Goal: Information Seeking & Learning: Learn about a topic

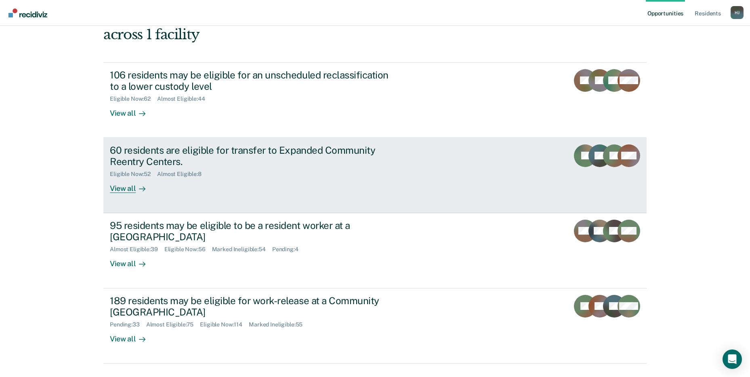
scroll to position [61, 0]
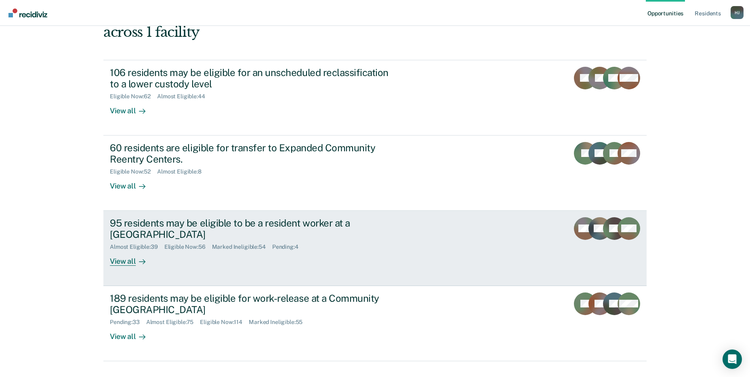
click at [124, 250] on div "View all" at bounding box center [132, 258] width 45 height 16
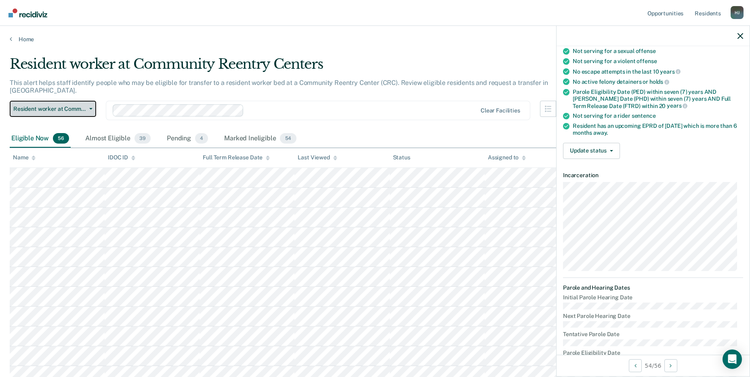
click at [29, 105] on span "Resident worker at Community Reentry Centers" at bounding box center [49, 108] width 73 height 7
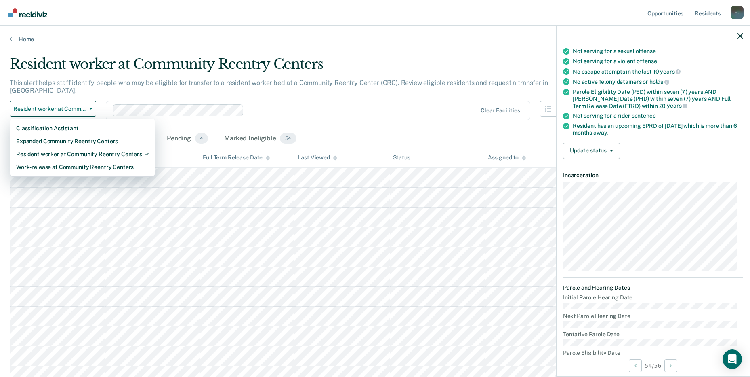
click at [312, 87] on div "This alert helps staff identify people who may be eligible for transfer to a re…" at bounding box center [291, 90] width 563 height 22
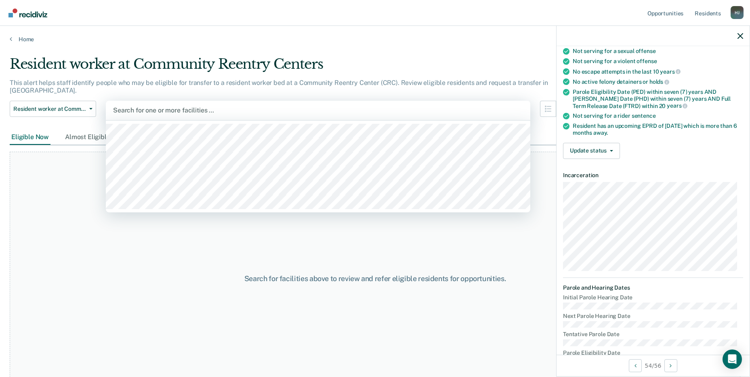
click at [196, 105] on div at bounding box center [318, 109] width 410 height 9
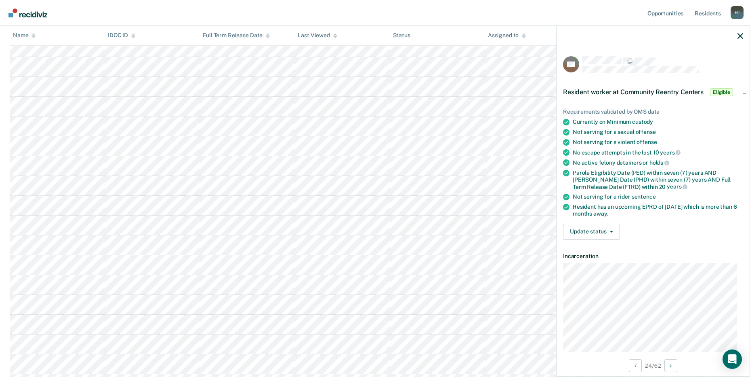
scroll to position [404, 0]
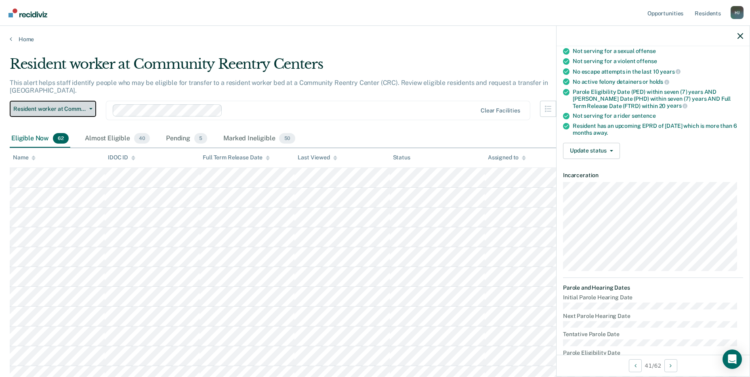
click at [46, 105] on span "Resident worker at Community Reentry Centers" at bounding box center [49, 108] width 73 height 7
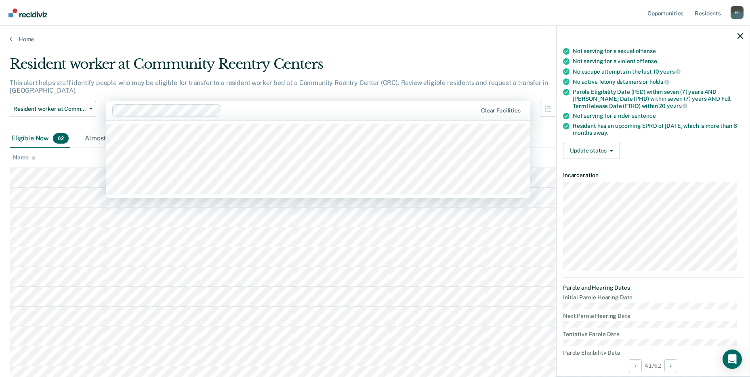
click at [269, 105] on div at bounding box center [351, 109] width 252 height 9
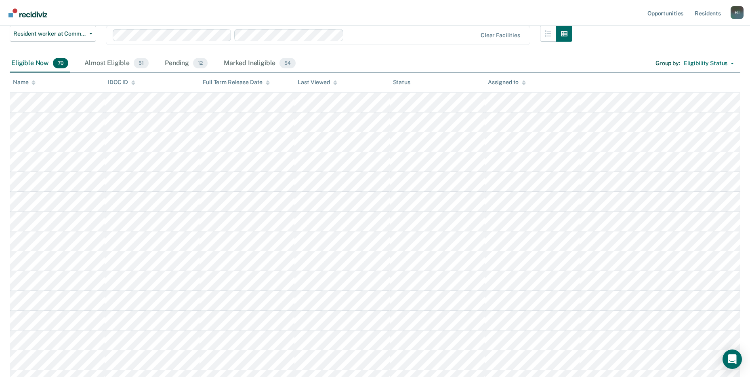
scroll to position [81, 0]
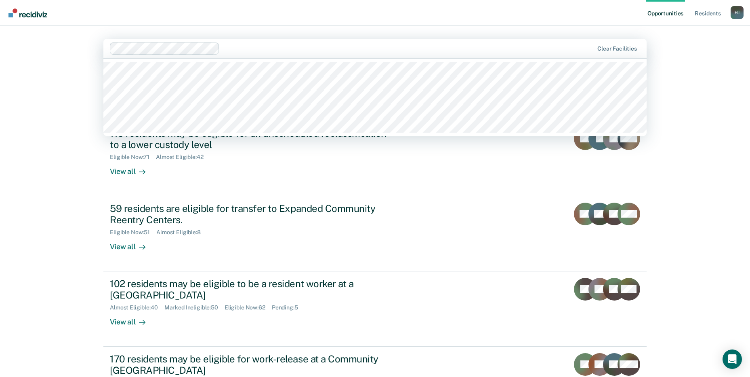
click at [261, 52] on div at bounding box center [408, 48] width 371 height 9
click at [284, 25] on nav "Opportunities Resident s Harper, Joel H J Profile How it works Log Out" at bounding box center [375, 13] width 750 height 26
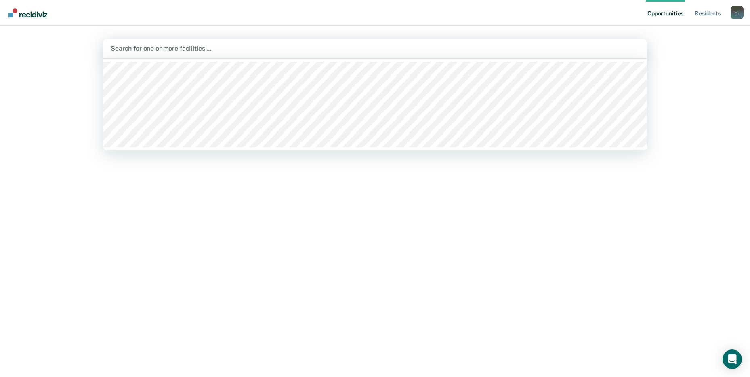
click at [219, 54] on div "Search for one or more facilities …" at bounding box center [374, 48] width 543 height 19
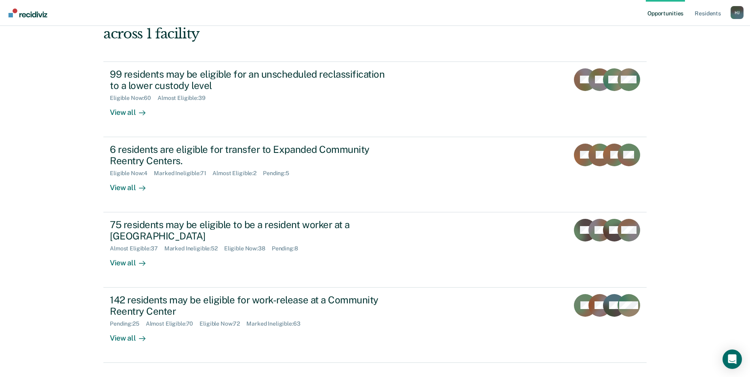
scroll to position [61, 0]
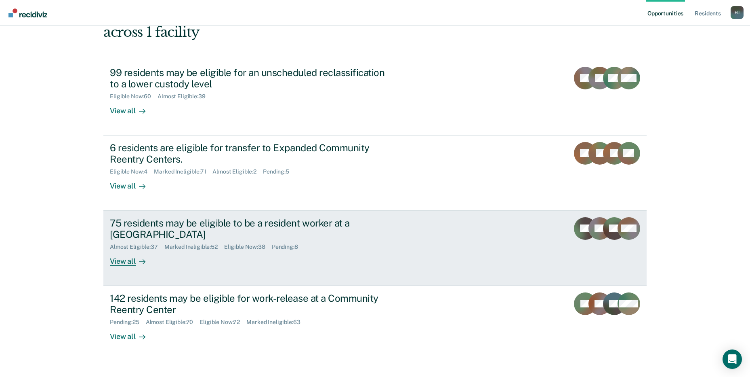
click at [126, 250] on div "View all" at bounding box center [132, 258] width 45 height 16
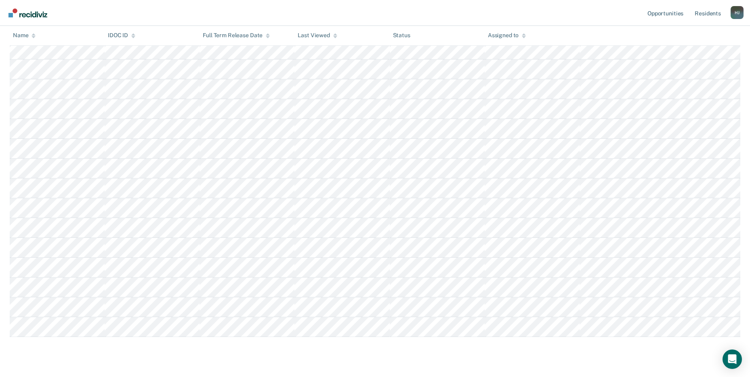
scroll to position [594, 0]
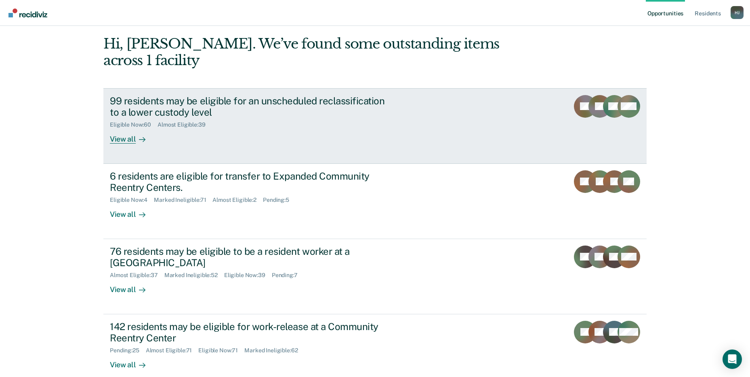
scroll to position [61, 0]
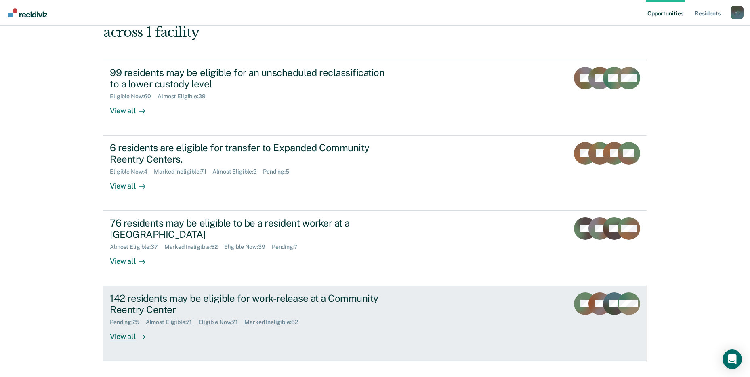
click at [122, 325] on div "View all" at bounding box center [132, 333] width 45 height 16
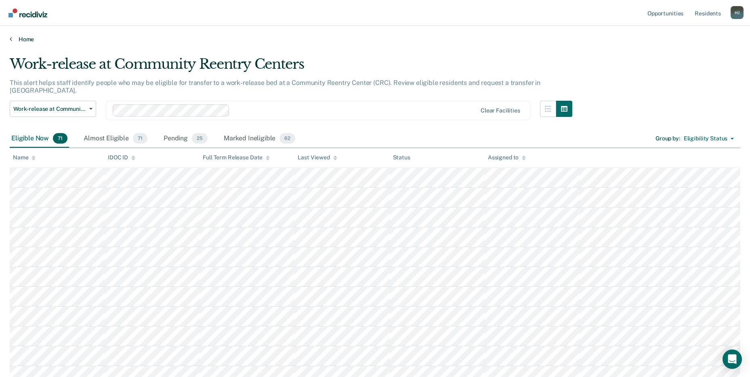
click at [19, 42] on link "Home" at bounding box center [375, 39] width 731 height 7
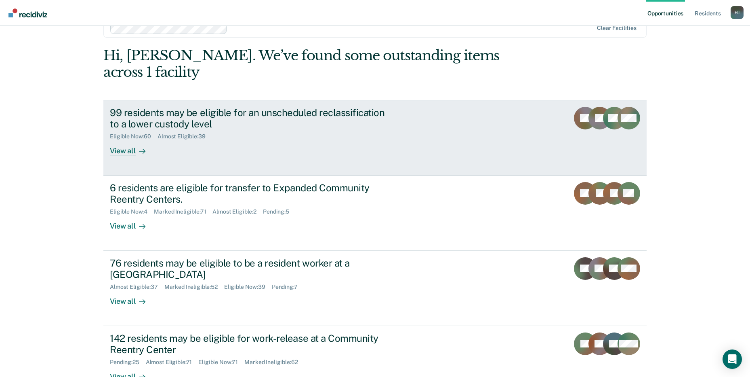
scroll to position [61, 0]
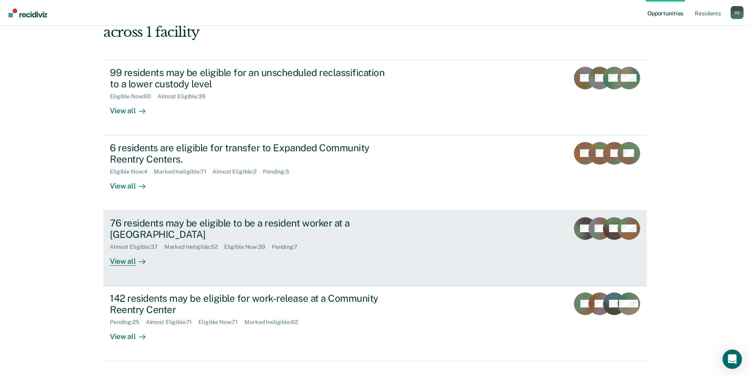
click at [117, 250] on div "View all" at bounding box center [132, 258] width 45 height 16
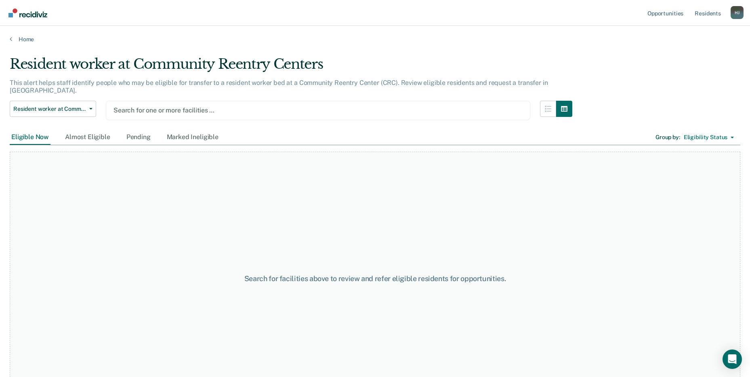
click at [159, 105] on div at bounding box center [318, 109] width 409 height 9
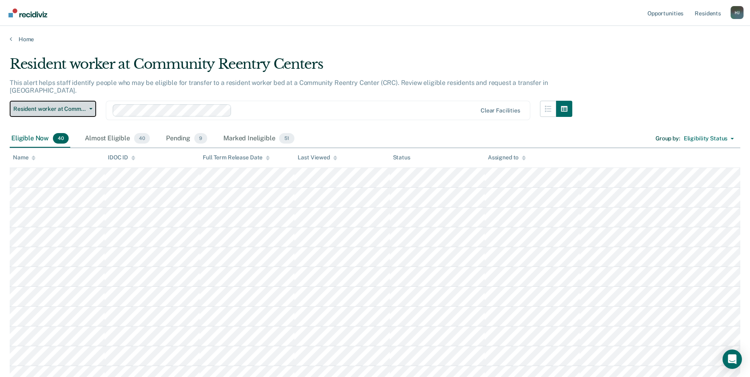
click at [52, 101] on button "Resident worker at Community Reentry Centers" at bounding box center [53, 109] width 86 height 16
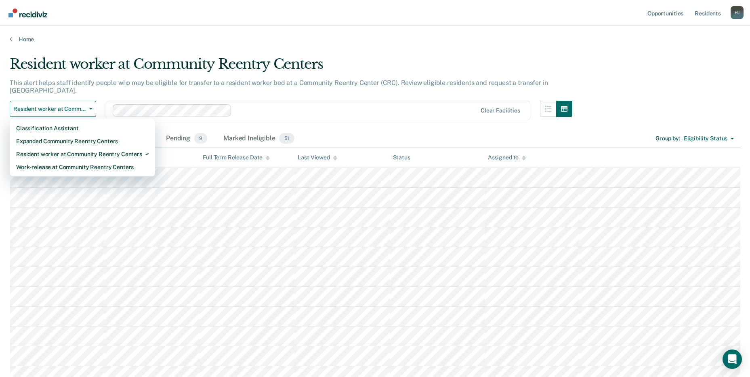
click at [354, 73] on div "Resident worker at Community Reentry Centers" at bounding box center [291, 67] width 563 height 23
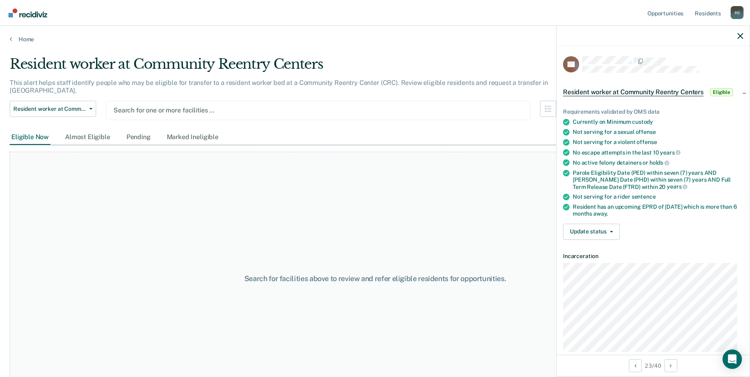
click at [125, 105] on div at bounding box center [318, 109] width 409 height 9
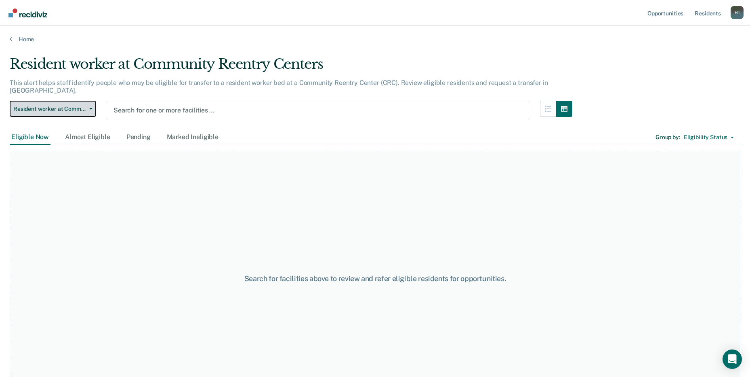
click at [81, 105] on span "Resident worker at Community Reentry Centers" at bounding box center [49, 108] width 73 height 7
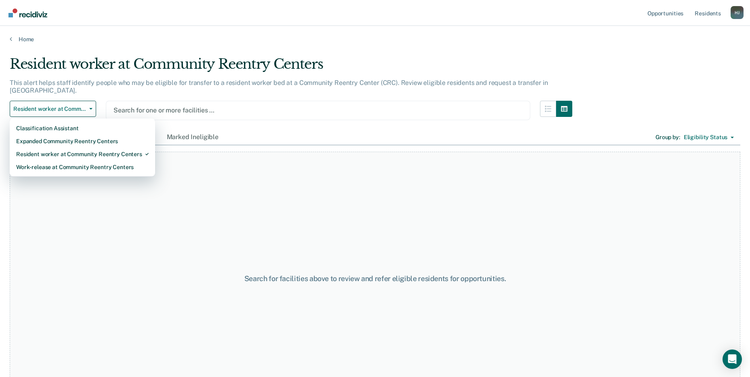
click at [227, 56] on div "Resident worker at Community Reentry Centers" at bounding box center [291, 67] width 563 height 23
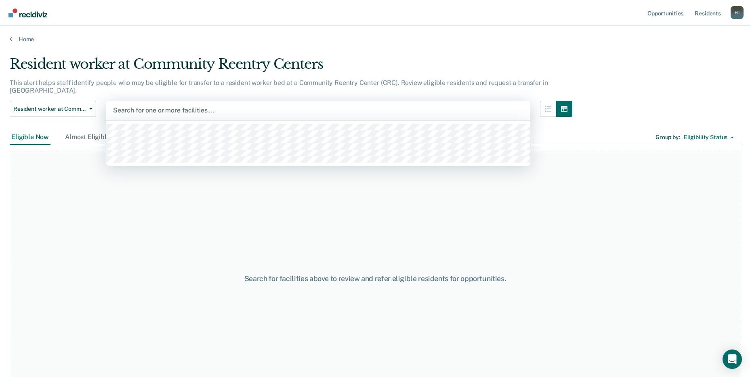
click at [211, 105] on div at bounding box center [318, 109] width 410 height 9
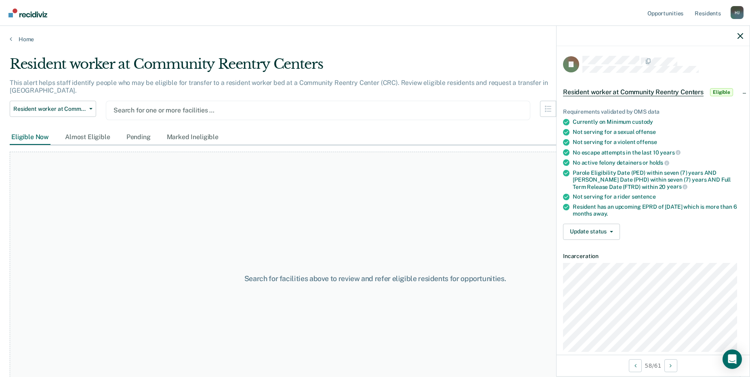
click at [229, 101] on div "Search for one or more facilities …" at bounding box center [318, 110] width 425 height 19
drag, startPoint x: 110, startPoint y: 35, endPoint x: 109, endPoint y: 42, distance: 7.3
click at [110, 36] on div "Home" at bounding box center [375, 34] width 750 height 17
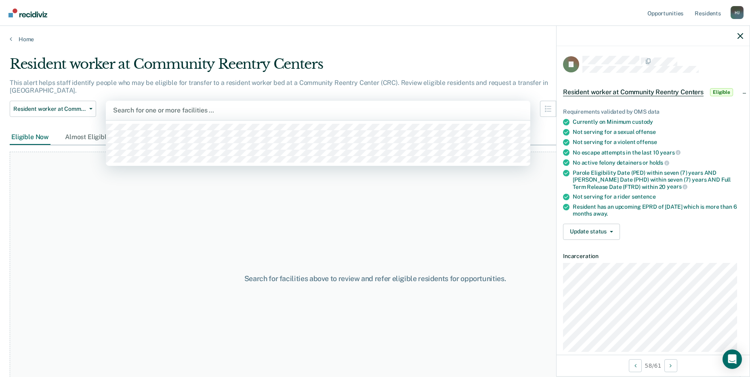
click at [160, 111] on div "Search for one or more facilities …" at bounding box center [318, 110] width 425 height 19
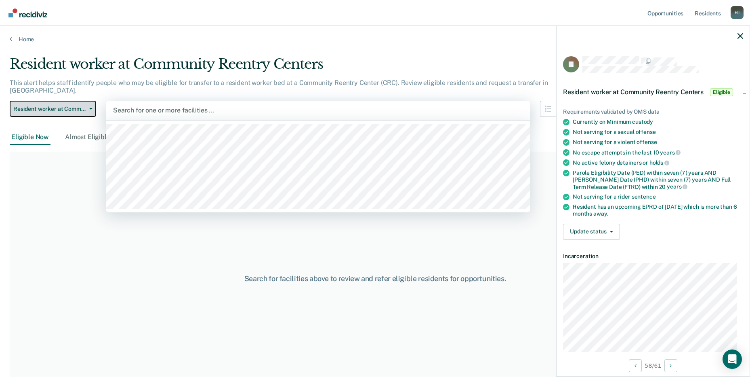
click at [83, 105] on span "Resident worker at Community Reentry Centers" at bounding box center [49, 108] width 73 height 7
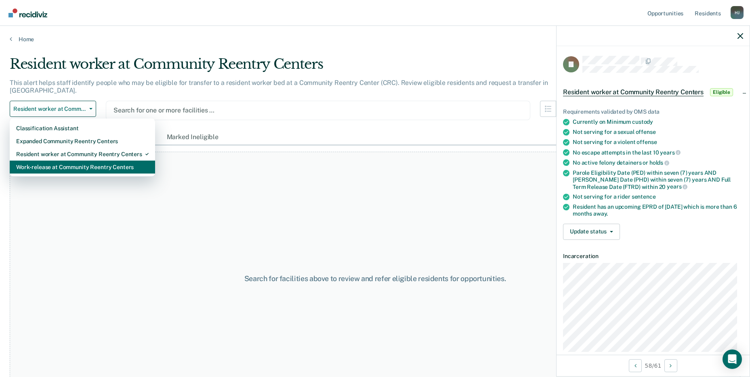
click at [83, 160] on div "Work-release at Community Reentry Centers" at bounding box center [82, 166] width 133 height 13
